Goal: Check status: Check status

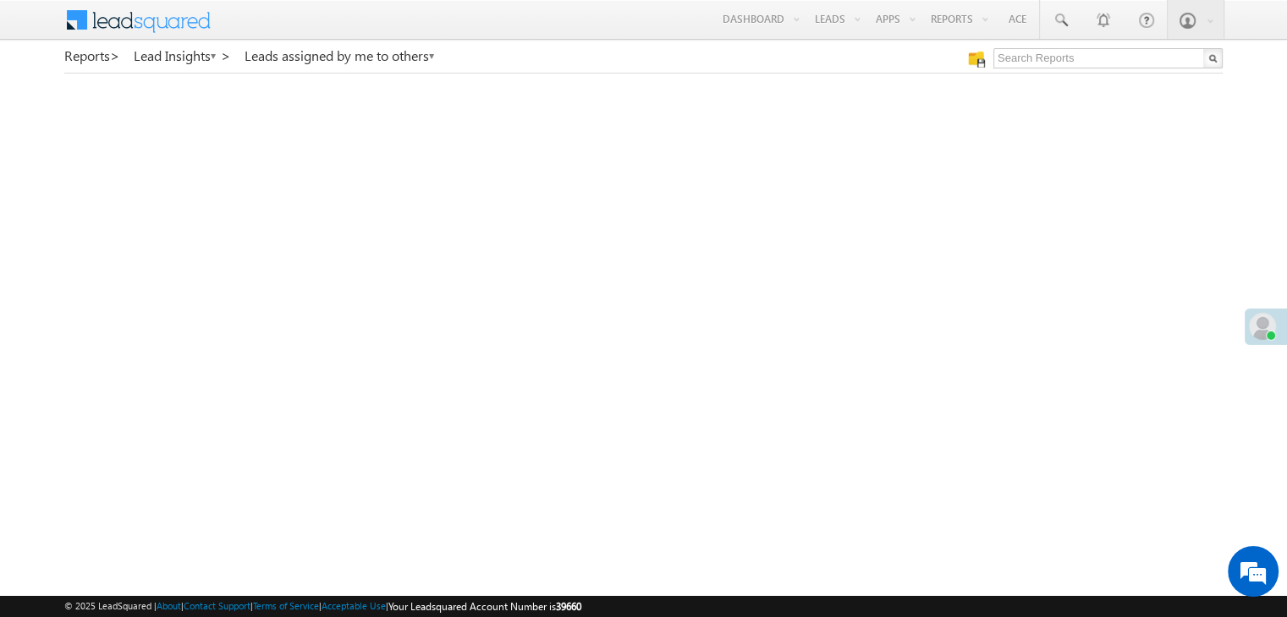
click at [752, 56] on div at bounding box center [692, 60] width 267 height 24
